Goal: Task Accomplishment & Management: Use online tool/utility

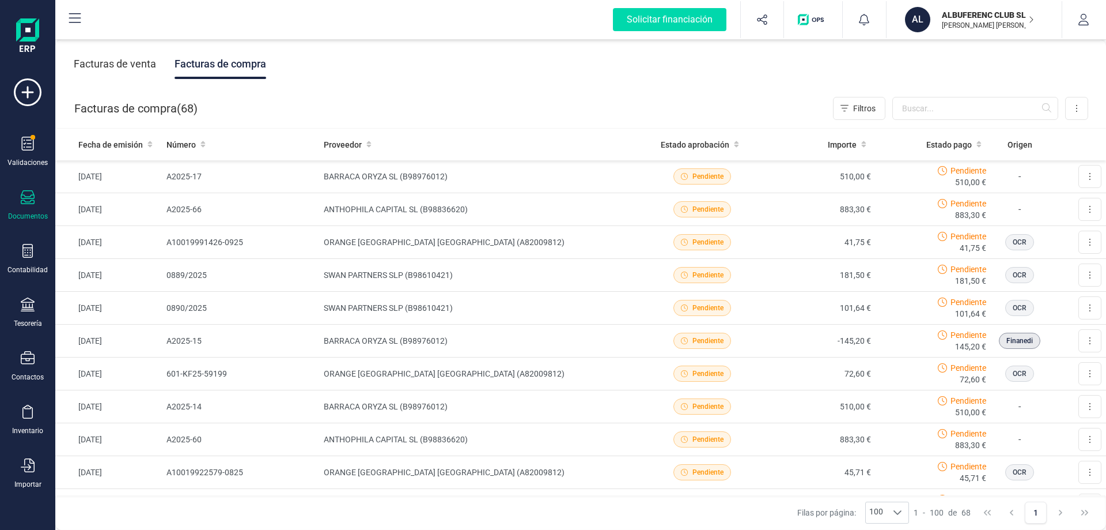
click at [976, 14] on p "ALBUFERENC CLUB SL." at bounding box center [988, 15] width 92 height 12
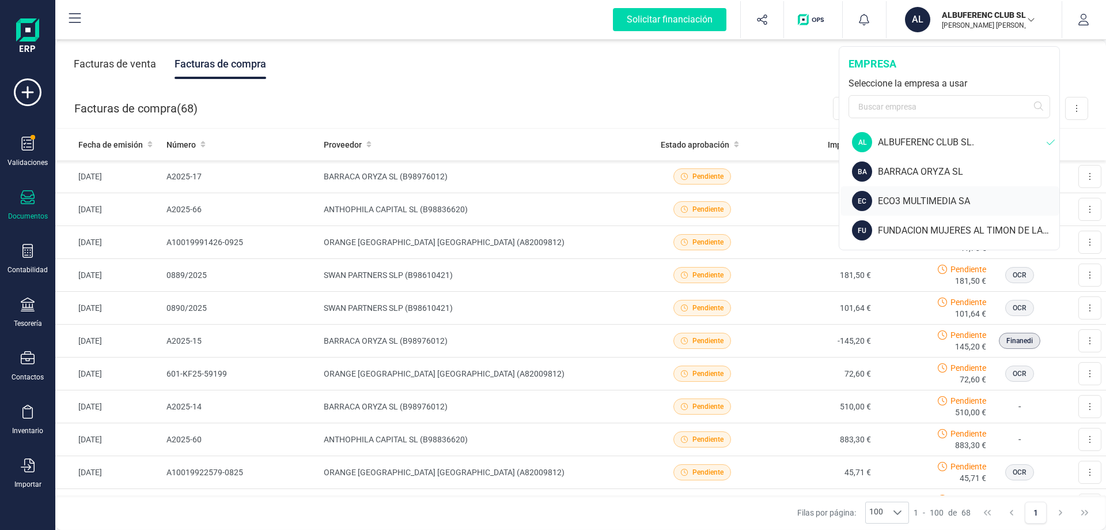
click at [889, 202] on div "ECO3 MULTIMEDIA SA" at bounding box center [969, 201] width 182 height 14
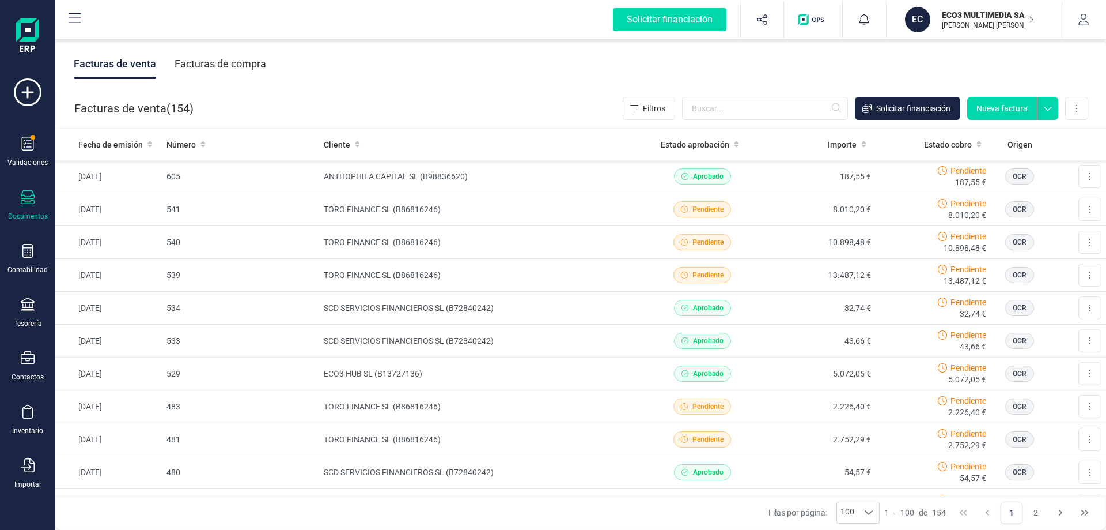
click at [219, 64] on div "Facturas de compra" at bounding box center [221, 64] width 92 height 30
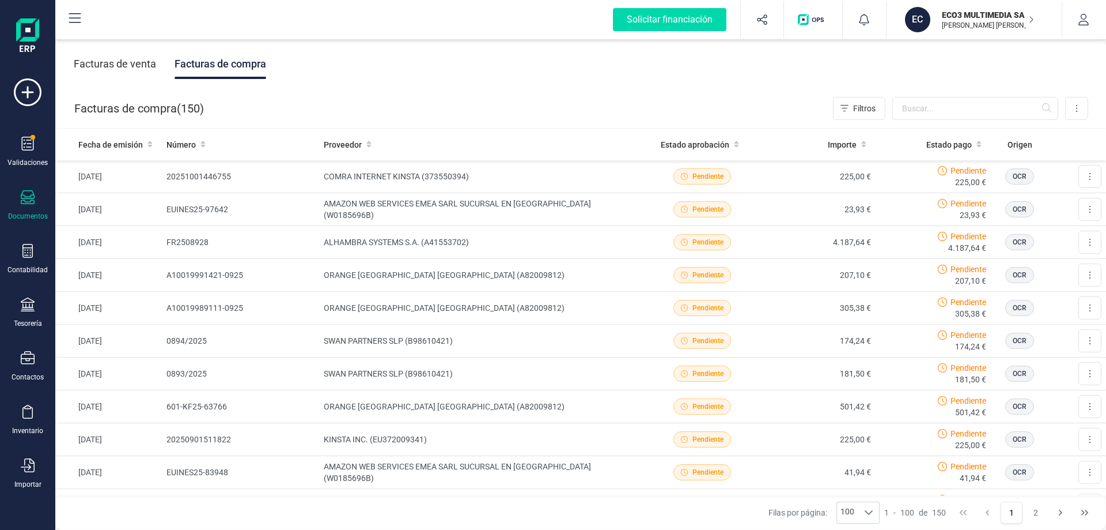
click at [130, 66] on div "Facturas de venta" at bounding box center [115, 64] width 82 height 30
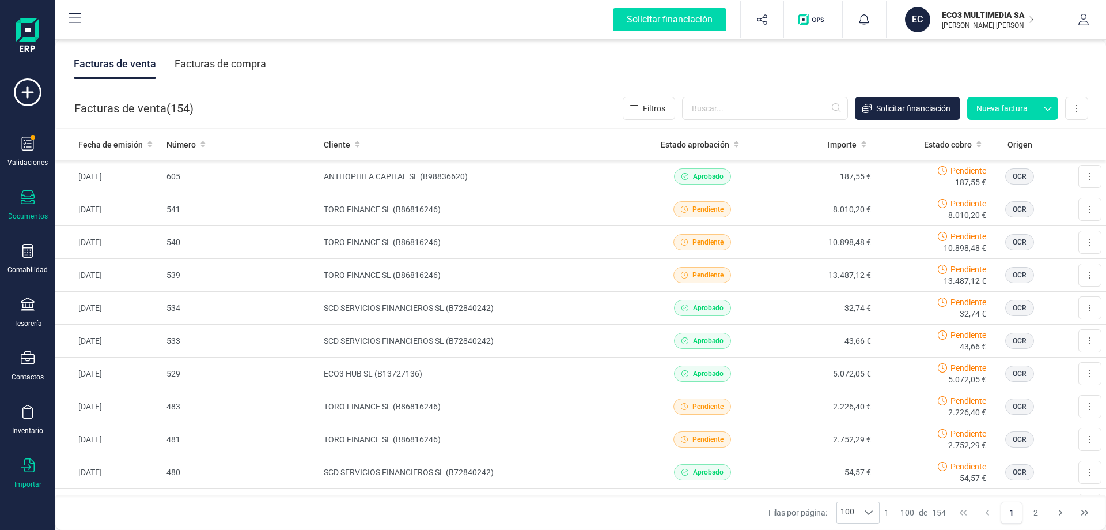
click at [29, 468] on icon at bounding box center [28, 465] width 14 height 14
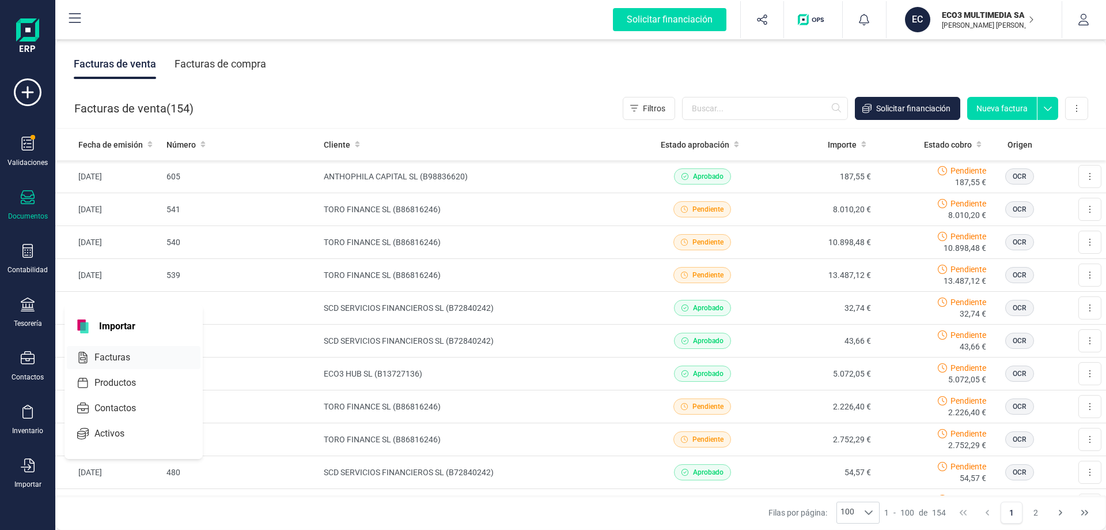
click at [112, 354] on span "Facturas" at bounding box center [120, 357] width 61 height 14
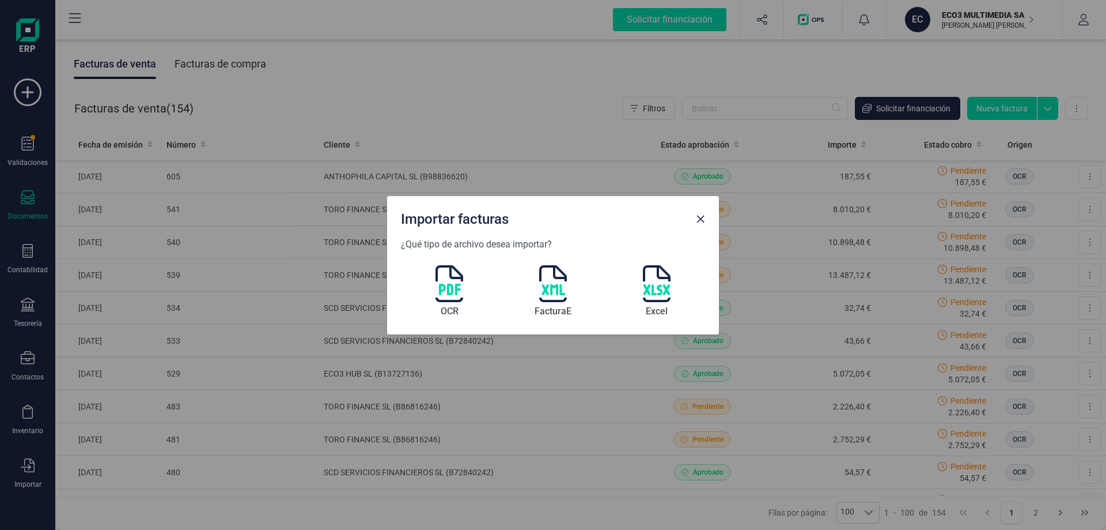
click at [459, 286] on img at bounding box center [450, 283] width 28 height 37
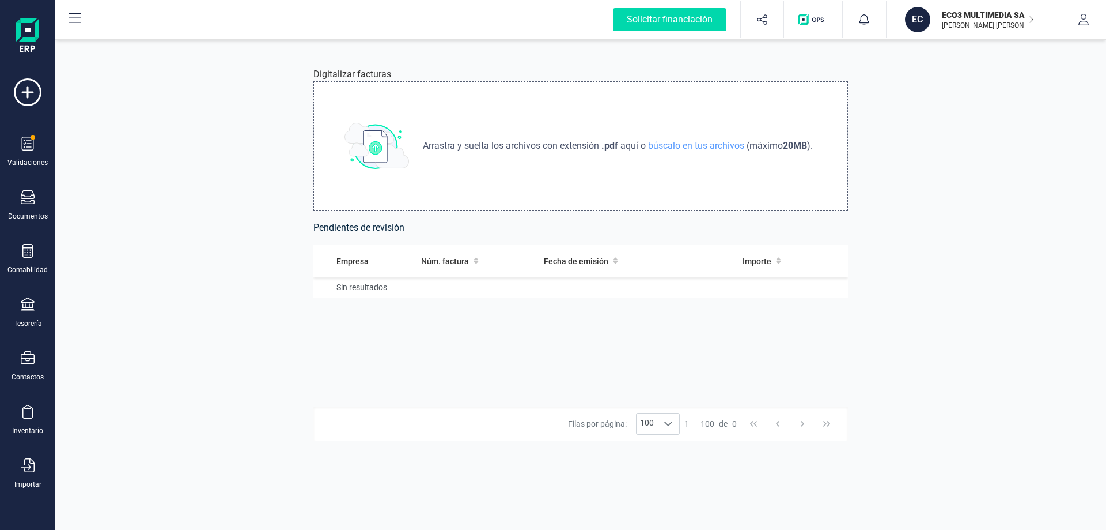
click at [623, 154] on div "Arrastra y suelta los archivos con extensión .pdf aquí o búscalo en tus archivo…" at bounding box center [580, 145] width 535 height 129
type input "C:\fakepath\A642.pdf"
click at [399, 293] on td "ECO3 MULTIMEDIA SA" at bounding box center [392, 293] width 158 height 33
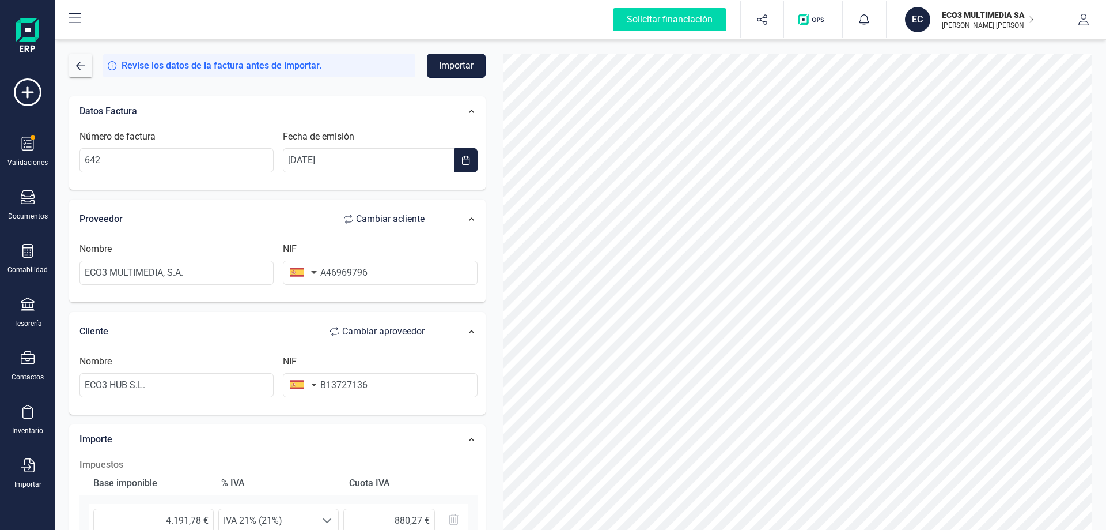
click at [466, 63] on button "Importar" at bounding box center [456, 66] width 59 height 24
